Goal: Task Accomplishment & Management: Manage account settings

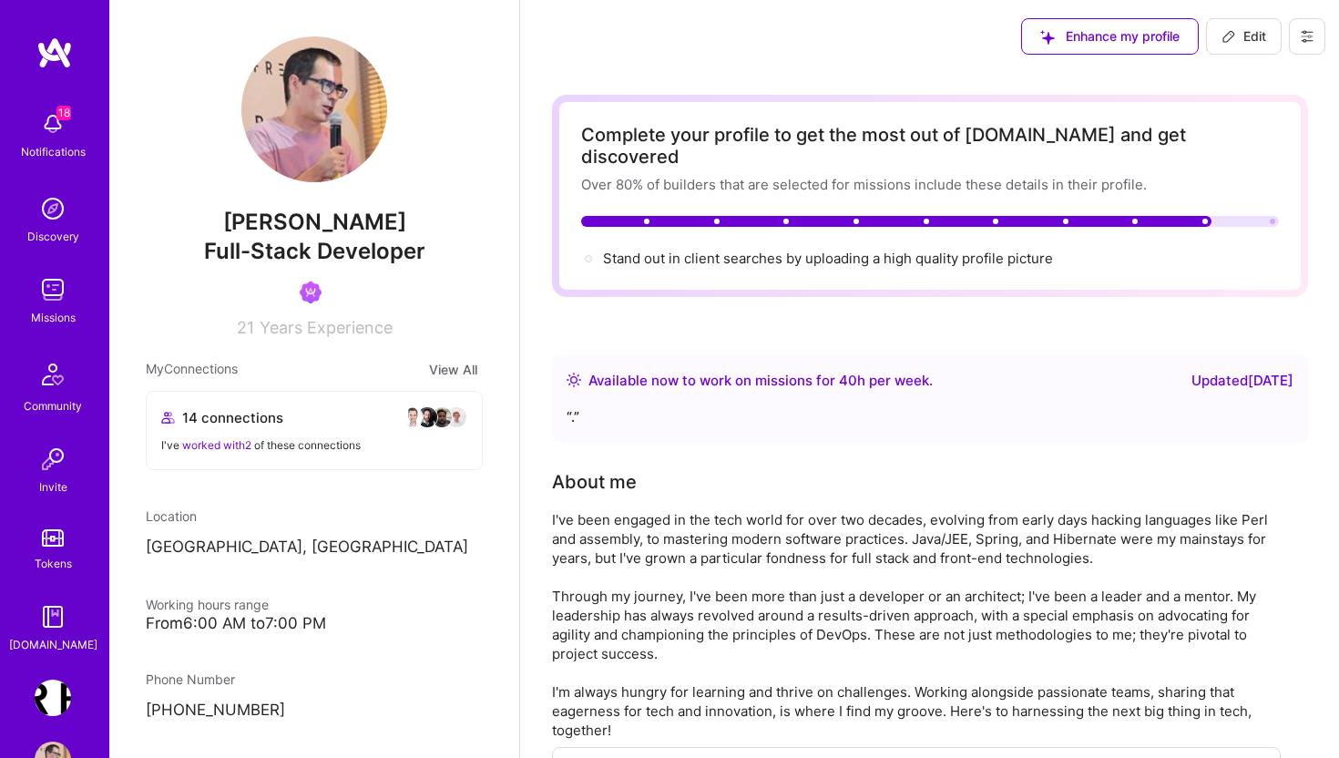
click at [1305, 46] on button at bounding box center [1307, 36] width 36 height 36
click at [903, 65] on div "Enhance my profile Edit Settings Payment method Log Out" at bounding box center [929, 36] width 819 height 73
click at [52, 280] on img at bounding box center [53, 289] width 36 height 36
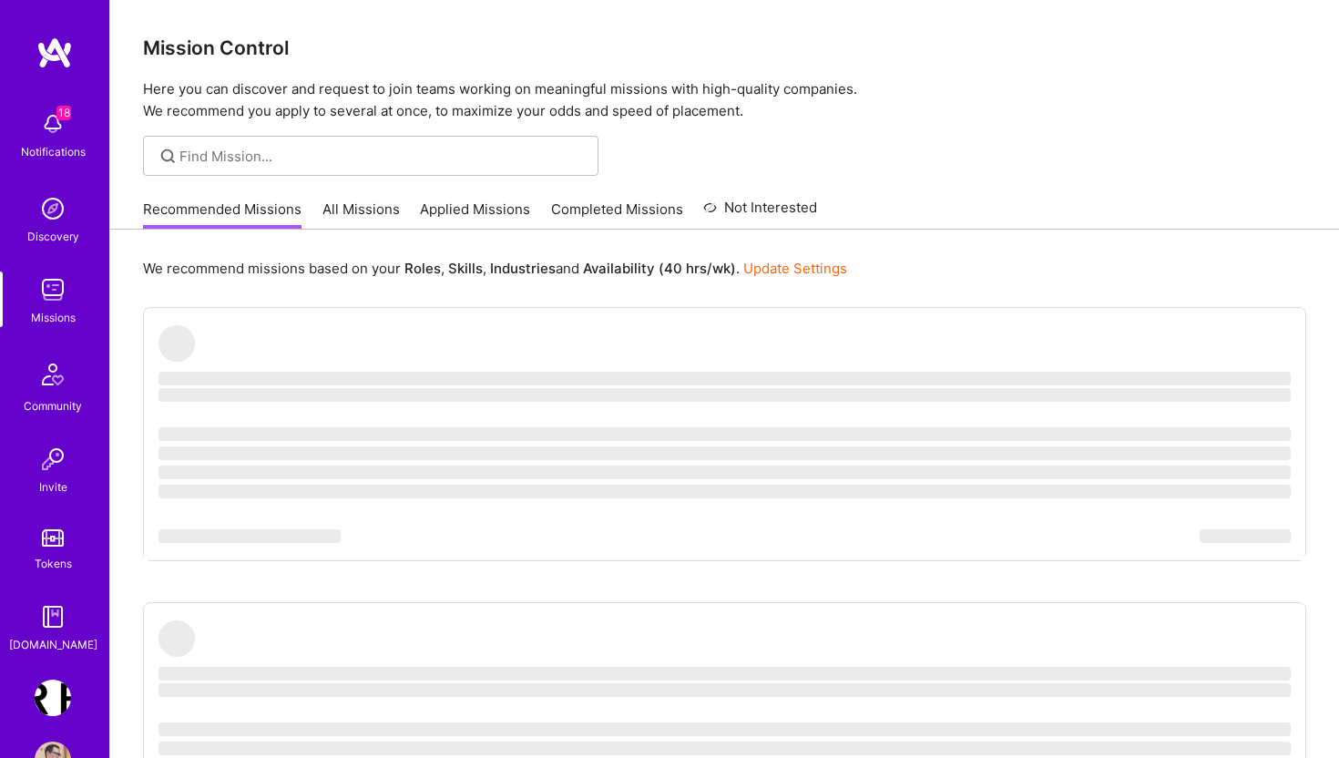
click at [498, 210] on link "Applied Missions" at bounding box center [475, 214] width 110 height 30
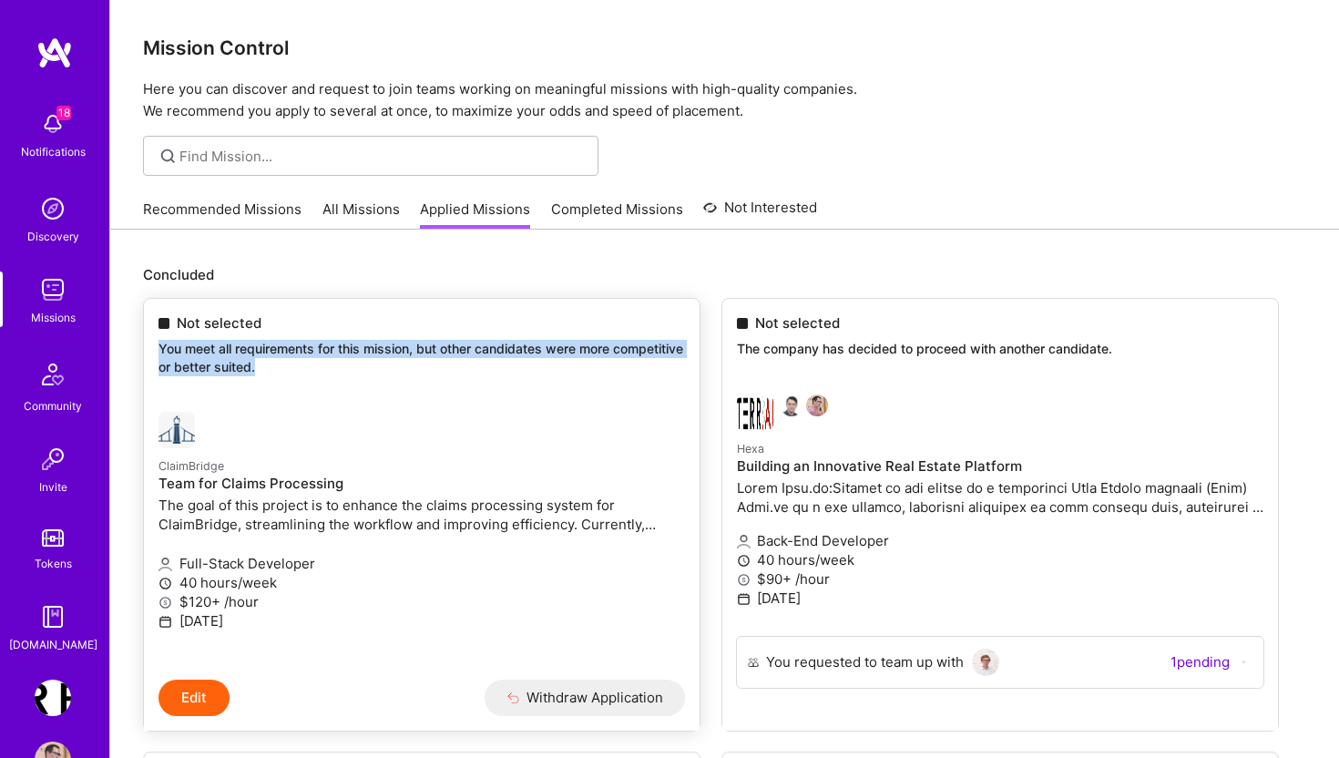
drag, startPoint x: 158, startPoint y: 343, endPoint x: 280, endPoint y: 382, distance: 127.9
click at [280, 382] on div "Not selected You meet all requirements for this mission, but other candidates w…" at bounding box center [421, 348] width 555 height 98
copy p "You meet all requirements for this mission, but other candidates were more comp…"
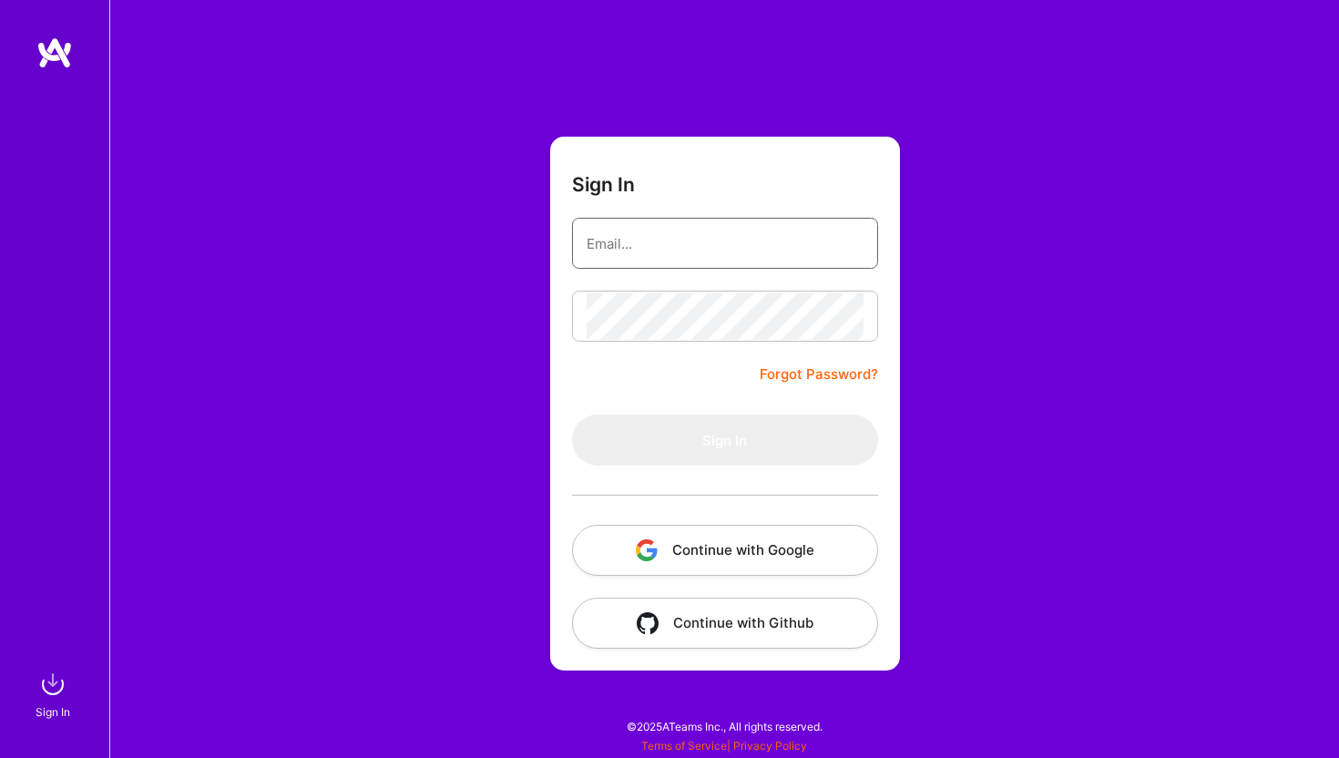
type input "[EMAIL_ADDRESS][DOMAIN_NAME]"
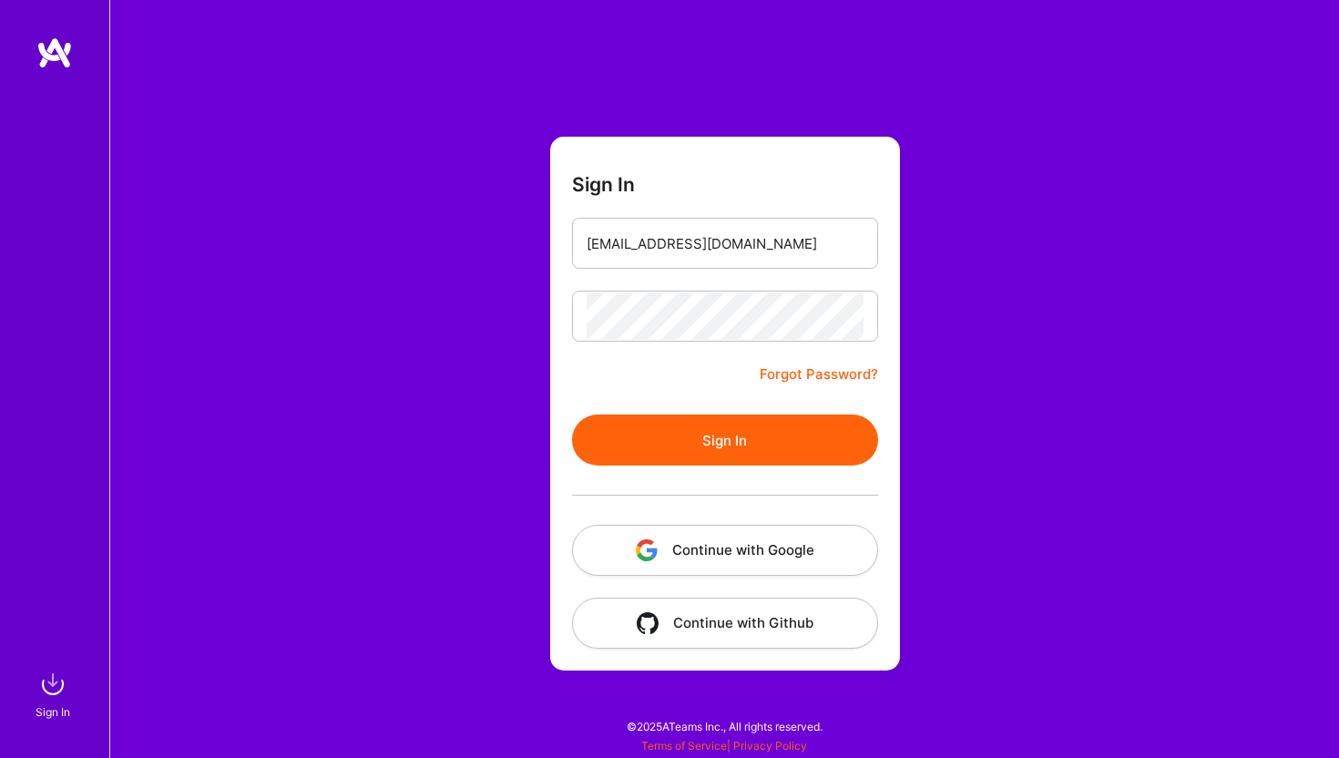
click at [779, 553] on button "Continue with Google" at bounding box center [725, 550] width 306 height 51
